Goal: Use online tool/utility

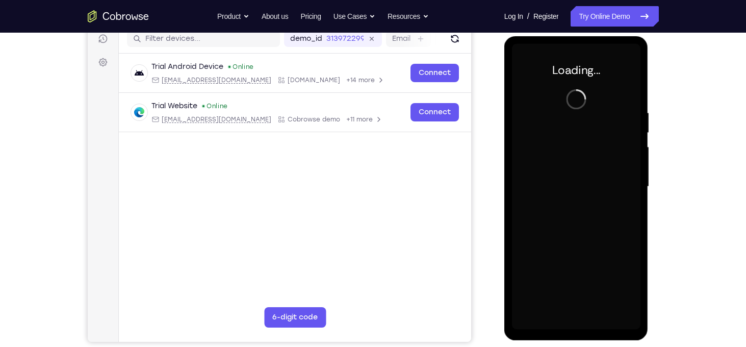
scroll to position [132, 0]
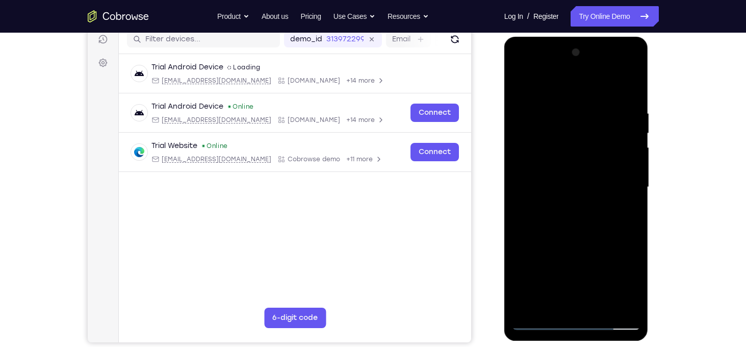
click at [573, 322] on div at bounding box center [576, 186] width 128 height 285
click at [623, 270] on div at bounding box center [576, 186] width 128 height 285
click at [624, 276] on div at bounding box center [576, 186] width 128 height 285
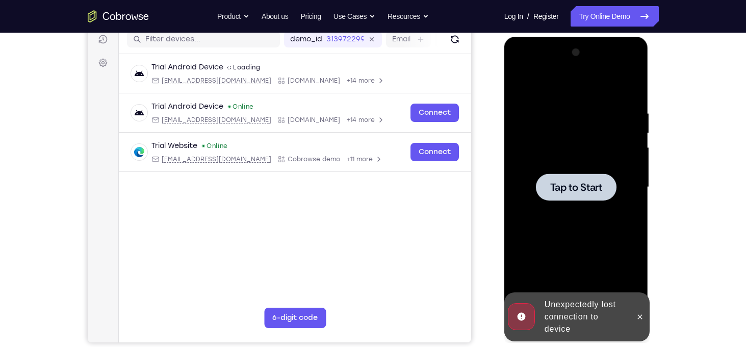
click at [576, 204] on div at bounding box center [576, 186] width 128 height 285
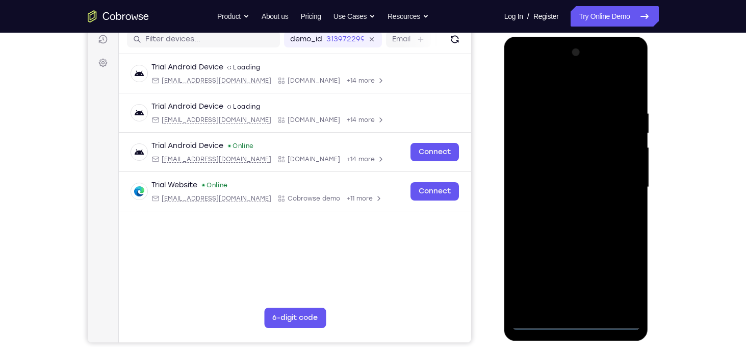
click at [575, 324] on div at bounding box center [576, 186] width 128 height 285
click at [621, 279] on div at bounding box center [576, 186] width 128 height 285
click at [577, 325] on div at bounding box center [576, 186] width 128 height 285
click at [616, 279] on div at bounding box center [576, 186] width 128 height 285
click at [532, 70] on div at bounding box center [576, 186] width 128 height 285
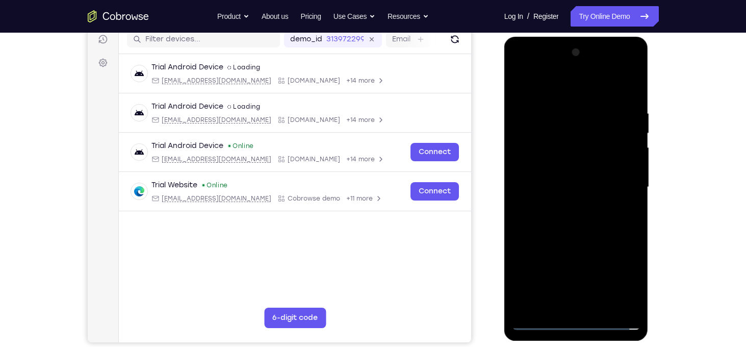
click at [520, 68] on div at bounding box center [576, 186] width 128 height 285
click at [539, 70] on div at bounding box center [576, 186] width 128 height 285
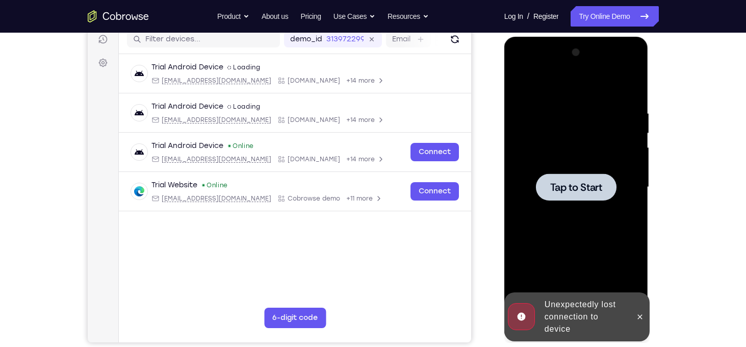
click at [569, 185] on span "Tap to Start" at bounding box center [576, 187] width 52 height 10
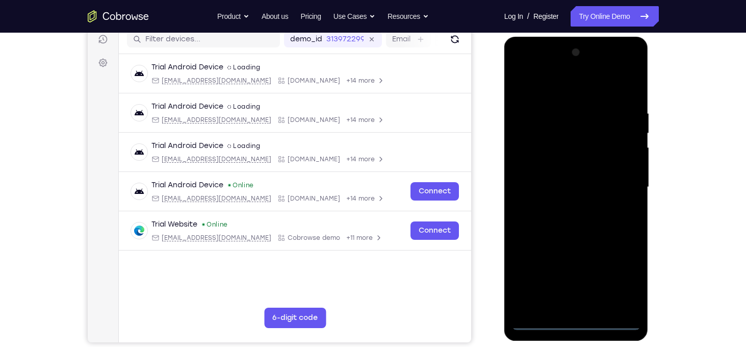
click at [575, 326] on div at bounding box center [576, 186] width 128 height 285
click at [621, 278] on div at bounding box center [576, 186] width 128 height 285
